Goal: Navigation & Orientation: Find specific page/section

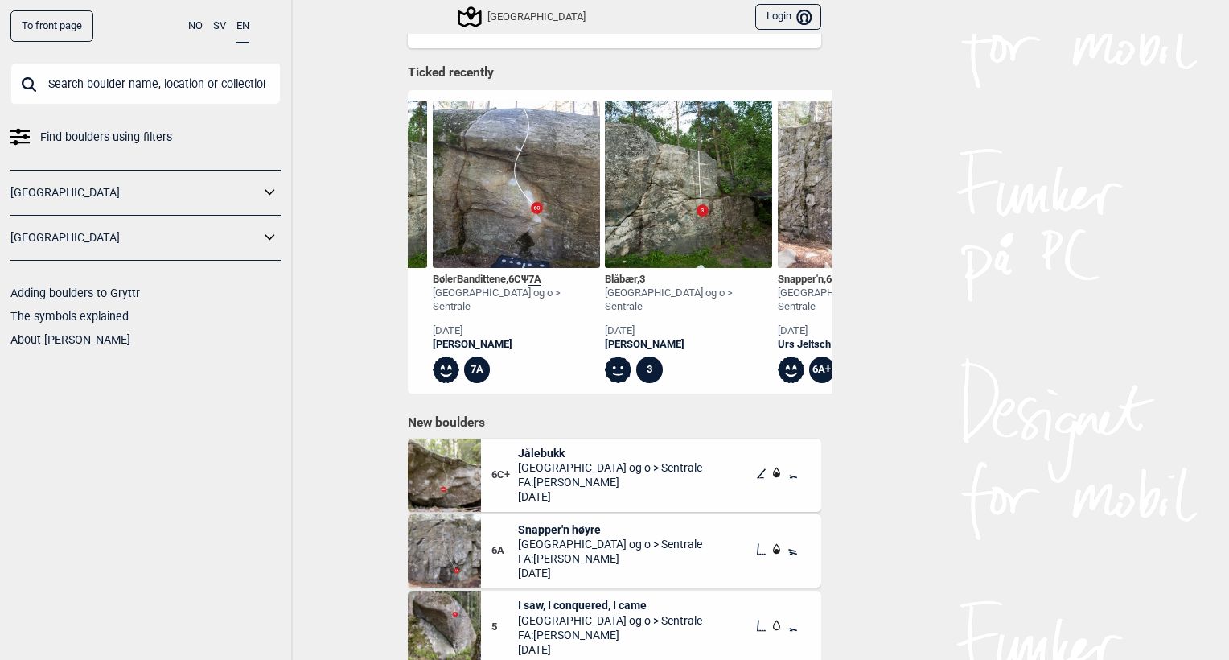
scroll to position [0, 1546]
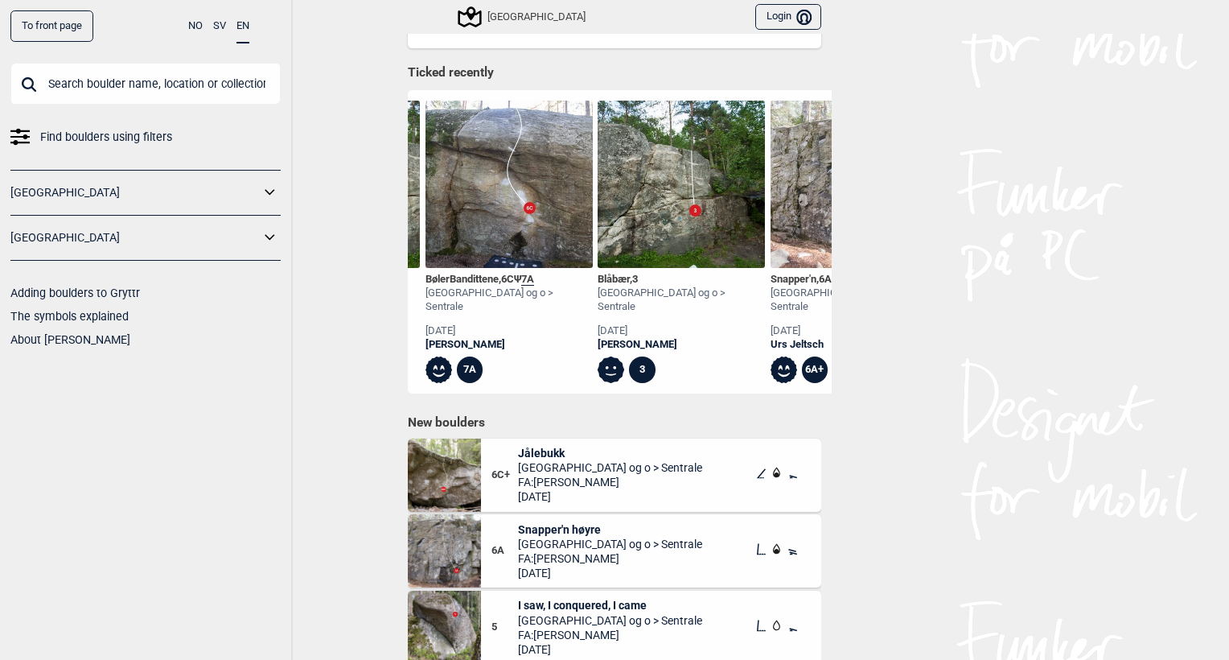
click at [464, 14] on icon at bounding box center [469, 17] width 31 height 31
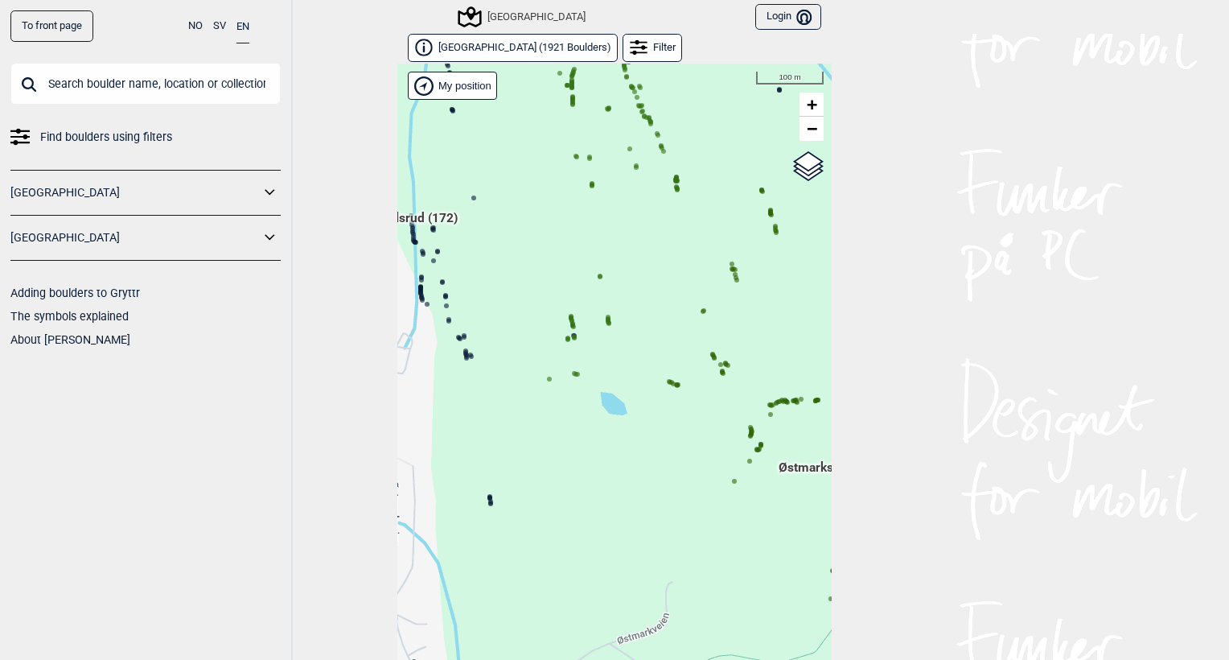
click at [604, 324] on div "Hallingdal Gol Ål Stange Kolomoen [GEOGRAPHIC_DATA] [GEOGRAPHIC_DATA][PERSON_NA…" at bounding box center [614, 374] width 434 height 621
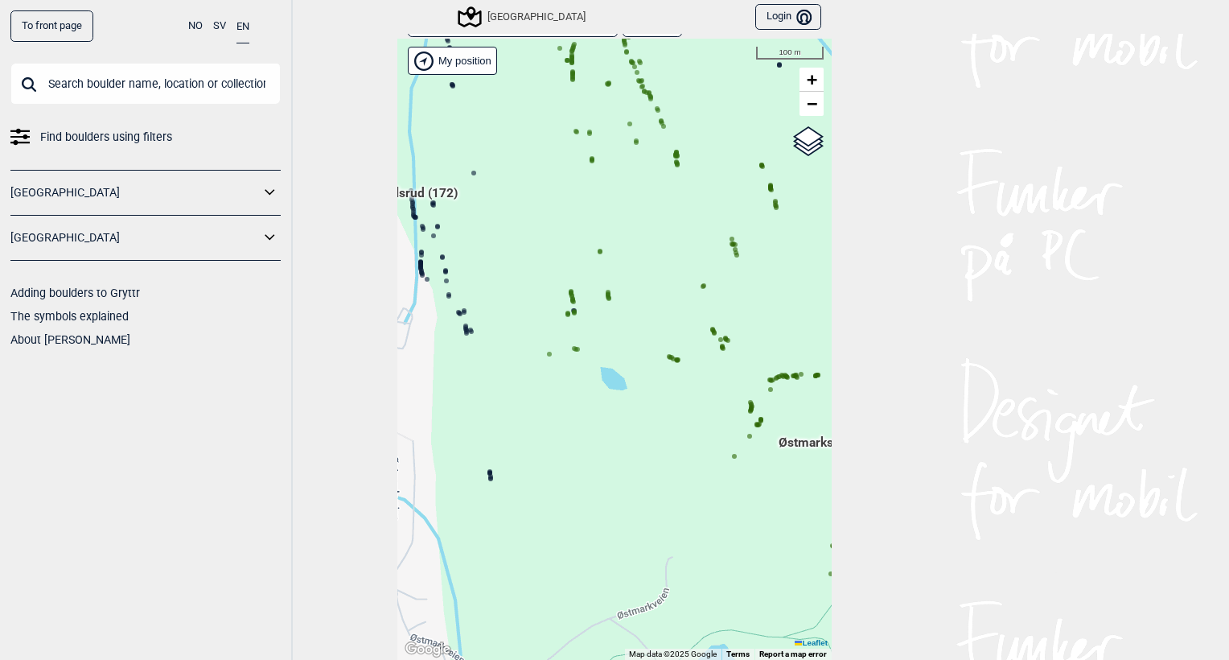
click at [606, 298] on circle at bounding box center [608, 298] width 5 height 5
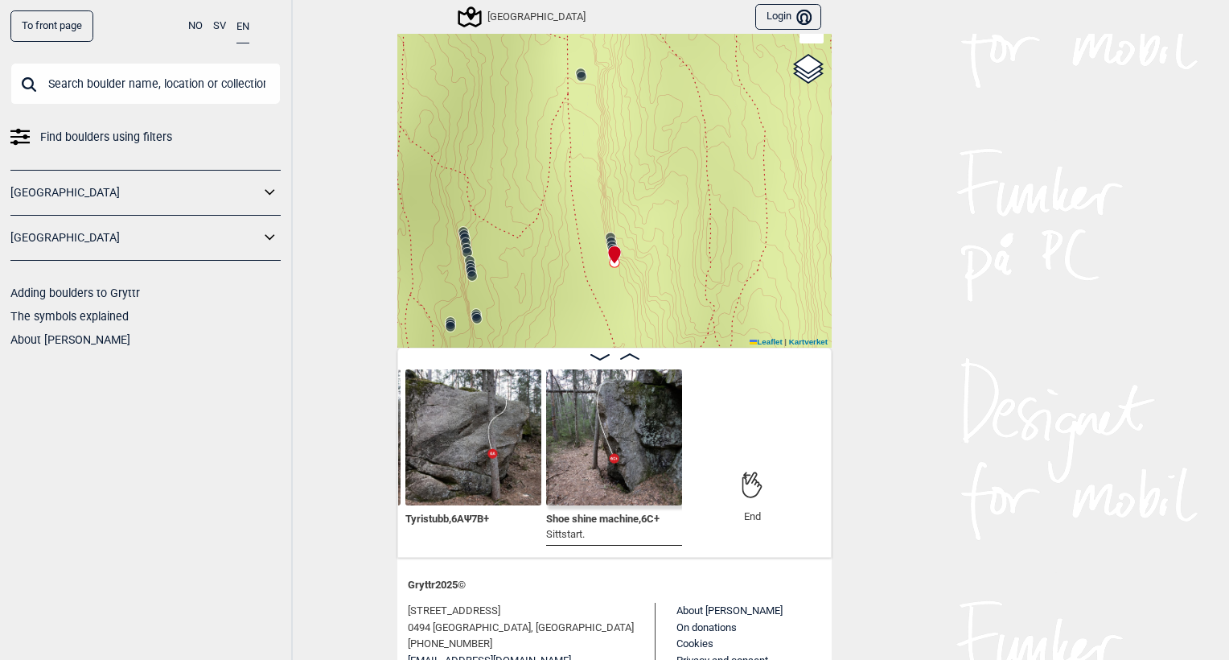
scroll to position [64, 0]
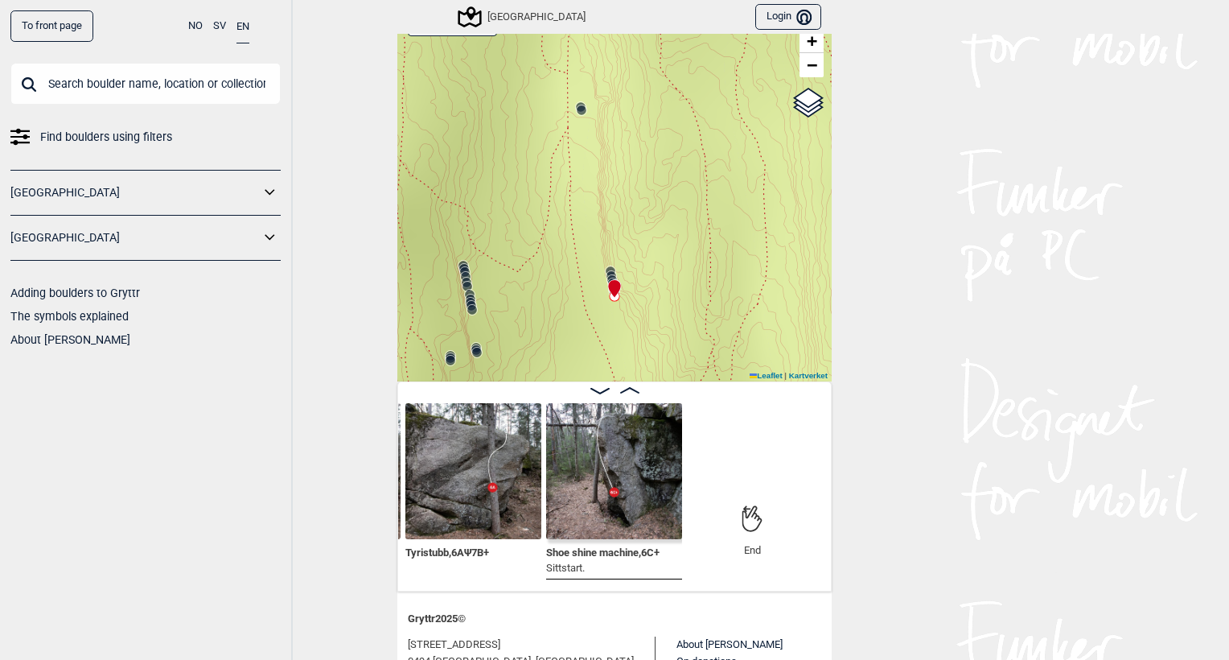
click at [467, 265] on div "Speidersteinen Barnehageveggen Cowboyveggen Bølerveggen [GEOGRAPHIC_DATA]" at bounding box center [614, 190] width 434 height 381
click at [466, 293] on icon at bounding box center [470, 299] width 13 height 13
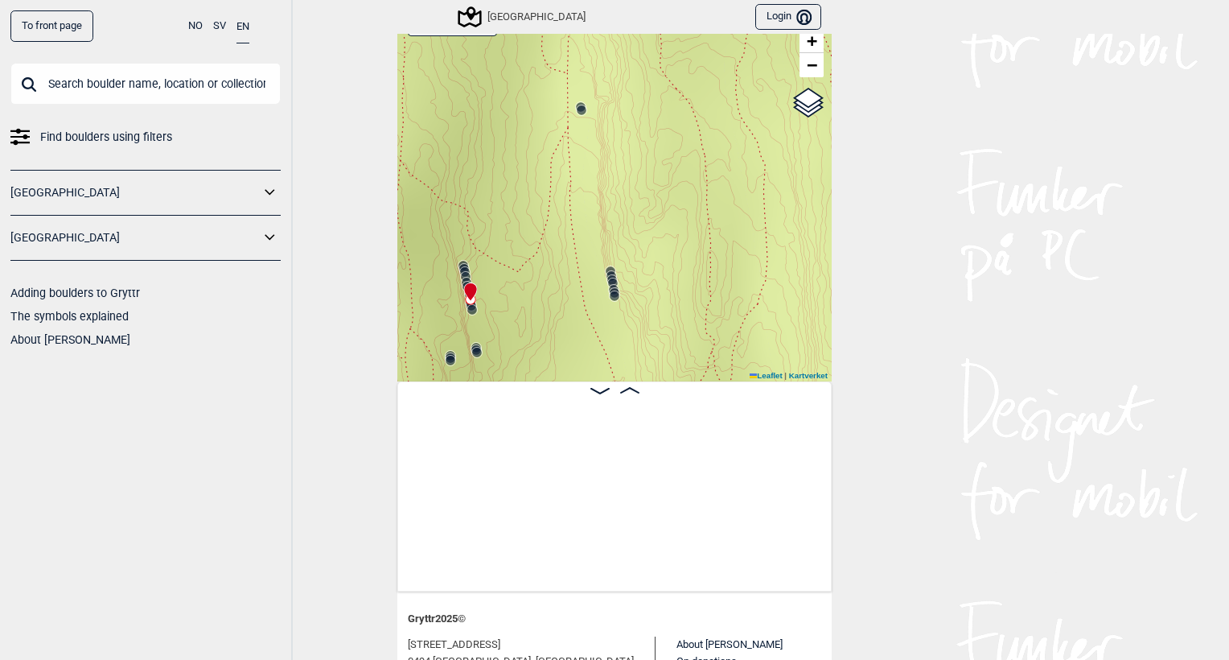
scroll to position [0, 28818]
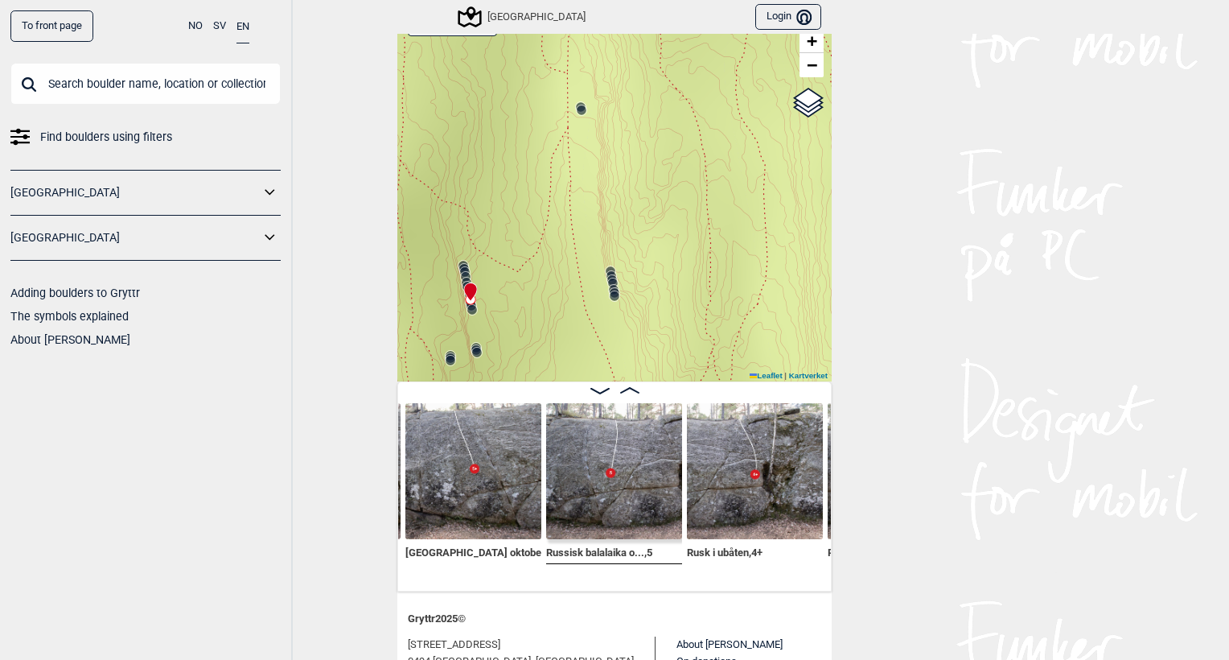
click at [460, 276] on icon at bounding box center [466, 282] width 13 height 13
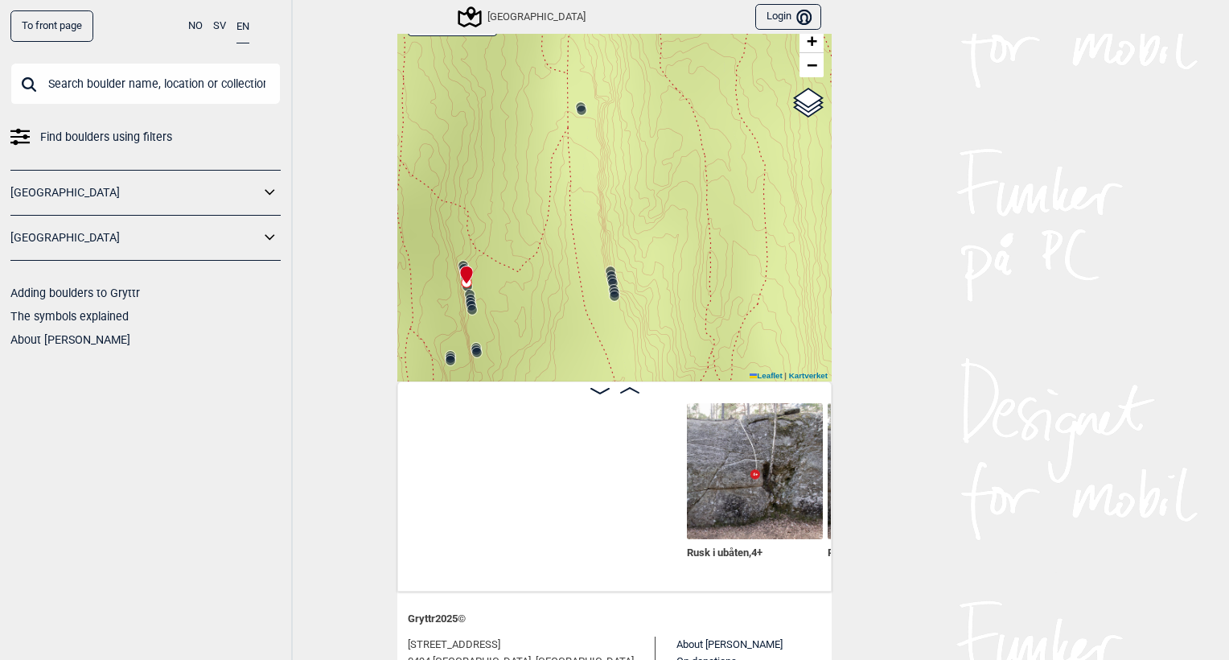
scroll to position [0, 29240]
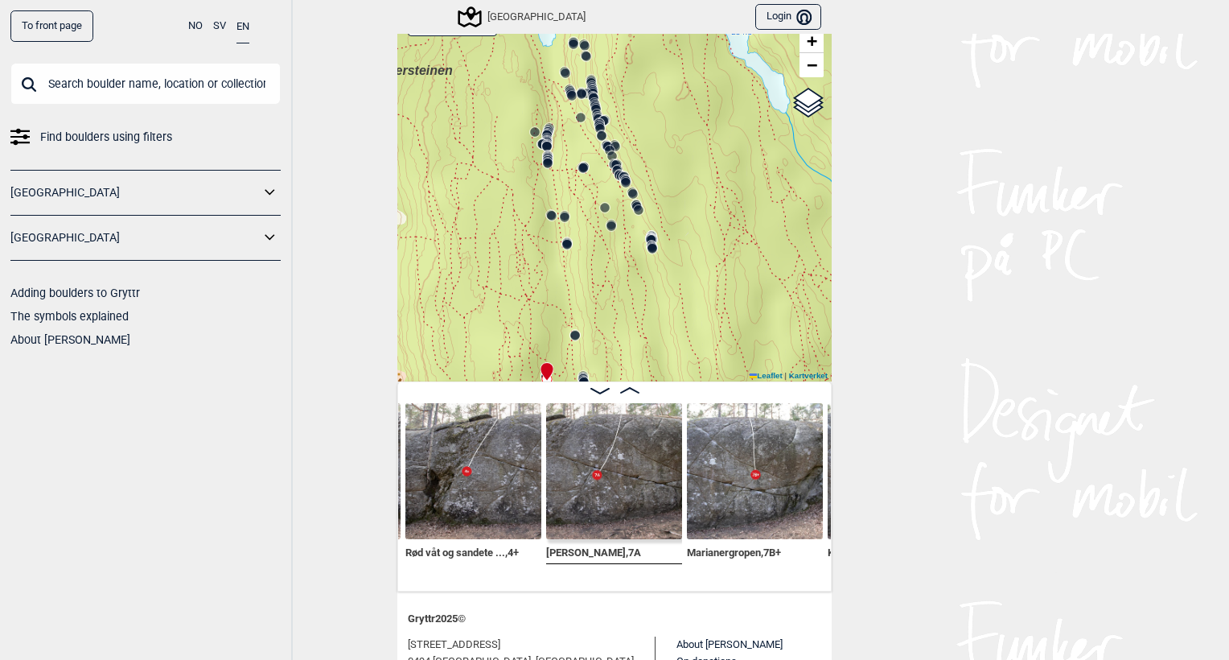
drag, startPoint x: 592, startPoint y: 220, endPoint x: 606, endPoint y: 276, distance: 57.9
click at [606, 276] on div "Speidersteinen Barnehageveggen Cowboyveggen Bølerveggen [GEOGRAPHIC_DATA]" at bounding box center [614, 190] width 434 height 381
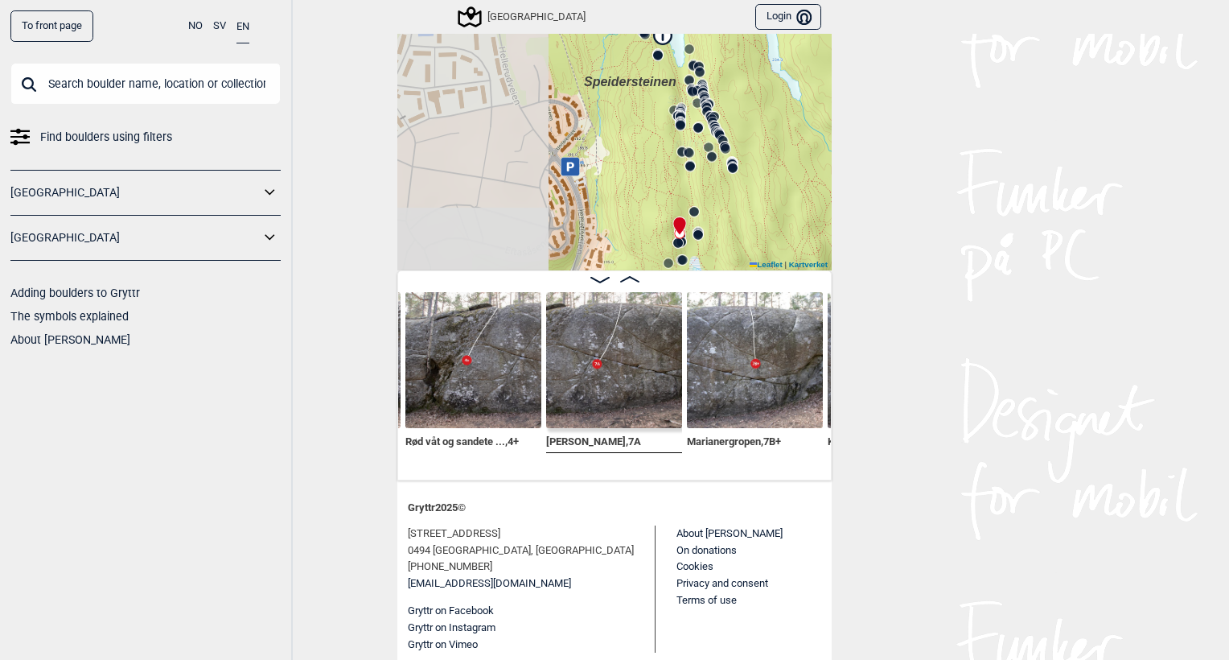
scroll to position [178, 0]
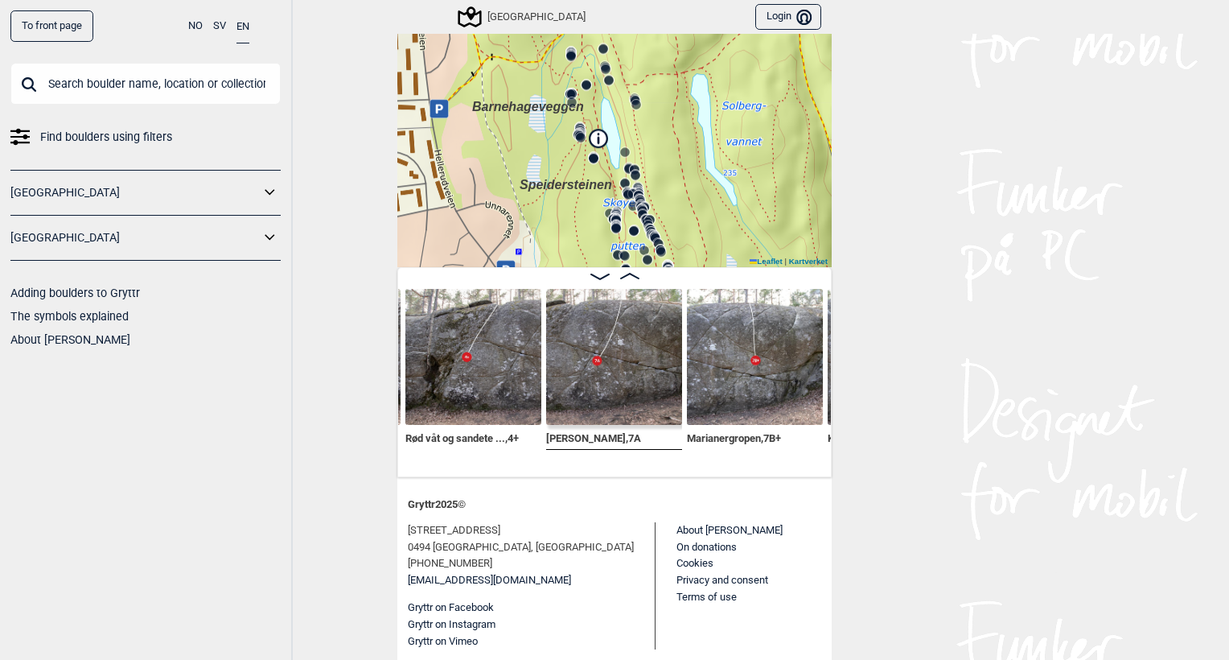
drag, startPoint x: 631, startPoint y: 173, endPoint x: 576, endPoint y: 265, distance: 107.2
click at [576, 265] on div "Speidersteinen Barnehageveggen Cowboyveggen Bølerveggen [GEOGRAPHIC_DATA]" at bounding box center [614, 76] width 434 height 381
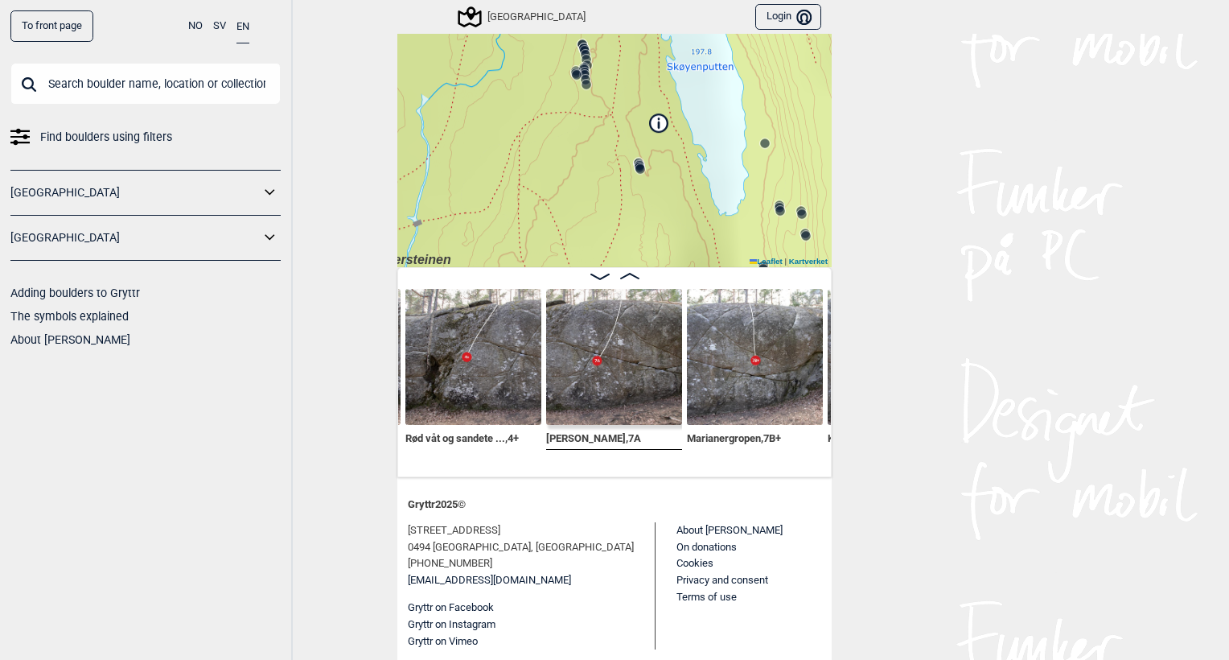
click at [635, 168] on circle at bounding box center [640, 169] width 10 height 10
